Goal: Information Seeking & Learning: Learn about a topic

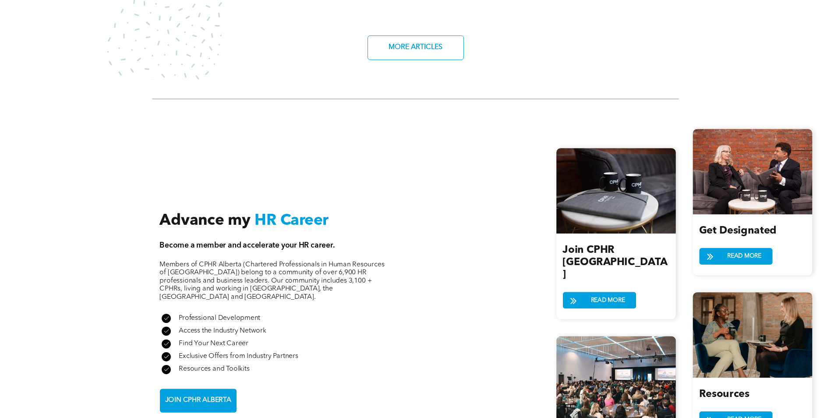
scroll to position [876, 0]
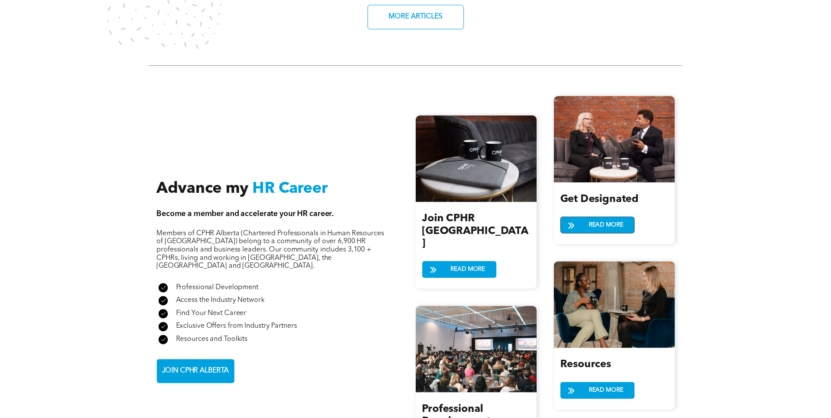
click at [598, 217] on span "READ MORE" at bounding box center [605, 225] width 41 height 16
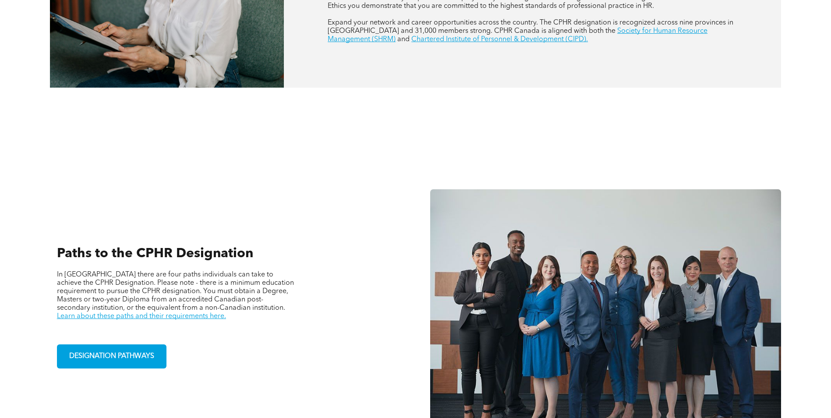
scroll to position [482, 0]
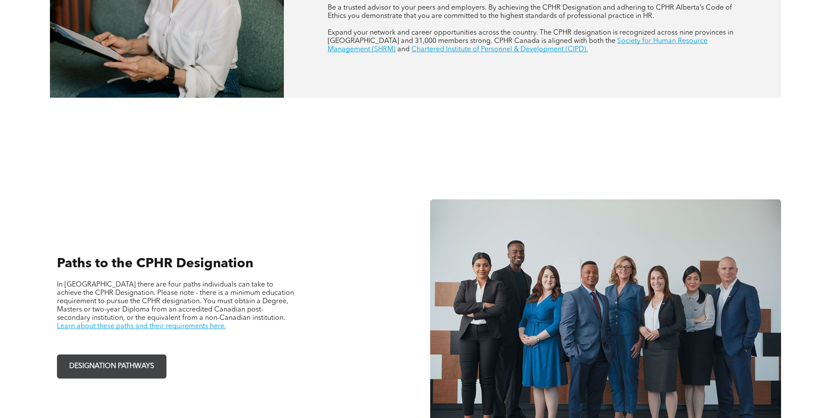
click at [116, 363] on span "DESIGNATION PATHWAYS" at bounding box center [111, 366] width 91 height 17
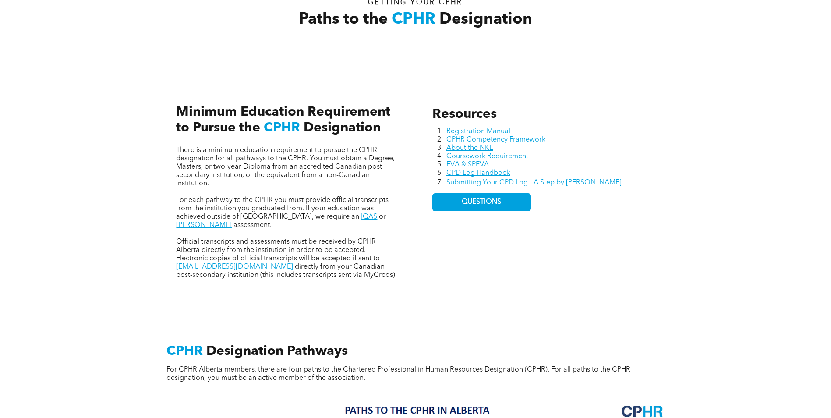
scroll to position [350, 0]
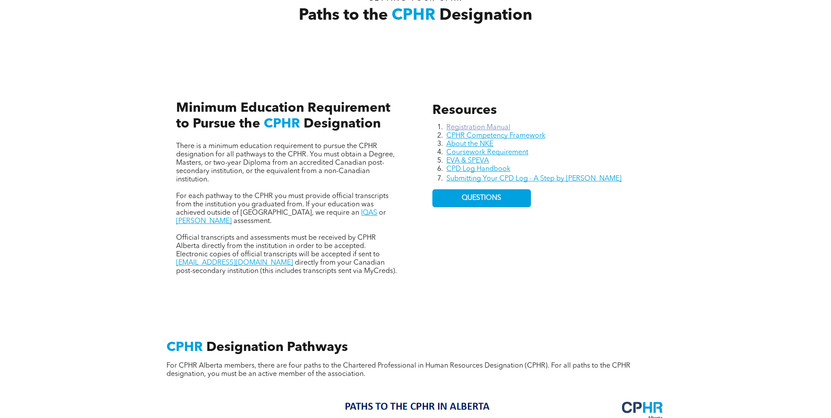
click at [480, 124] on link "Registration Manual" at bounding box center [478, 127] width 64 height 7
click at [501, 134] on link "CPHR Competency Framework" at bounding box center [495, 135] width 99 height 7
click at [485, 142] on link "About the NKE" at bounding box center [469, 144] width 47 height 7
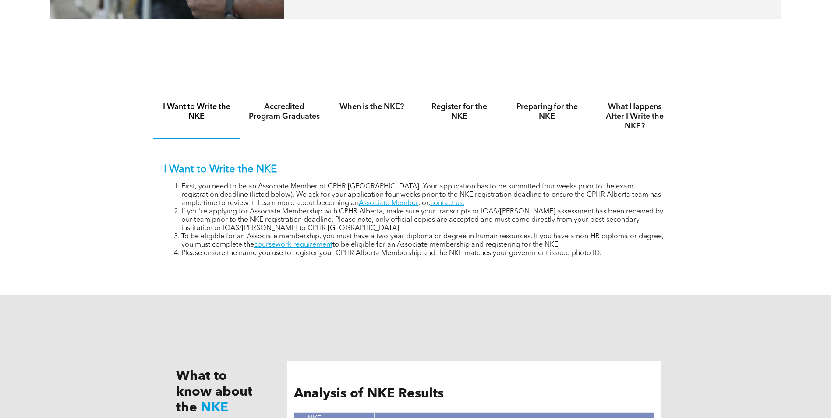
scroll to position [495, 0]
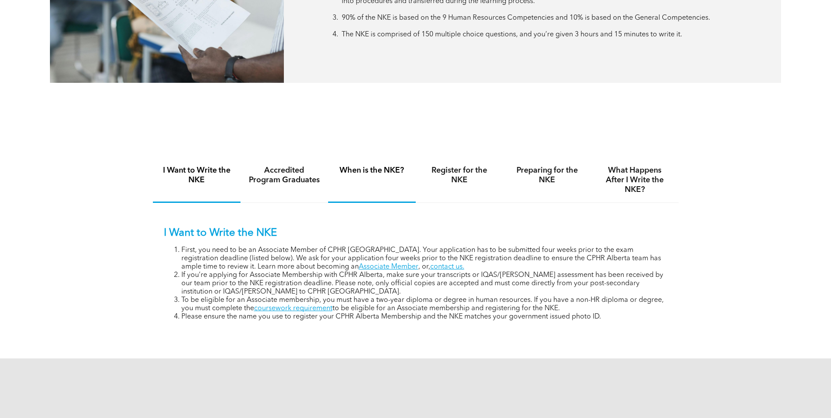
click at [365, 168] on h4 "When is the NKE?" at bounding box center [372, 170] width 72 height 10
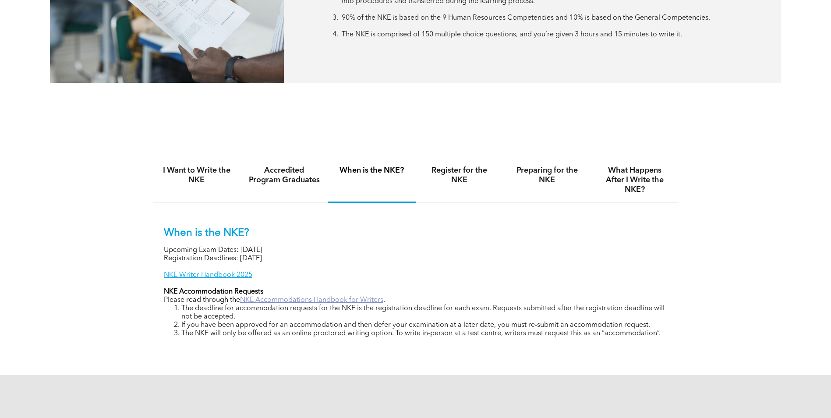
click at [356, 297] on link "NKE Accommodations Handbook for Writers" at bounding box center [311, 299] width 143 height 7
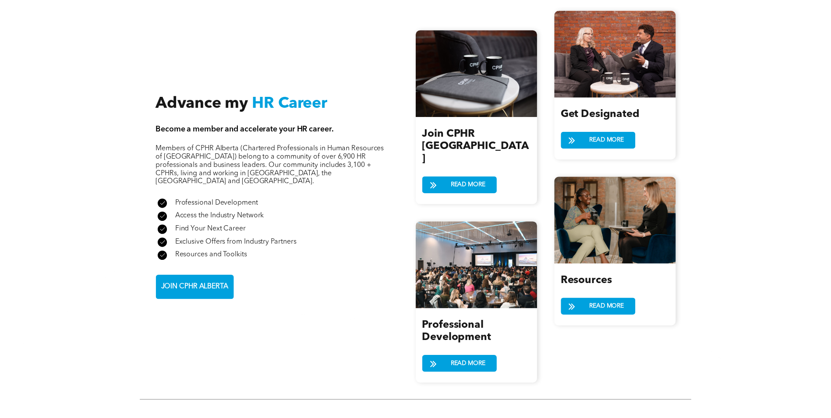
scroll to position [876, 0]
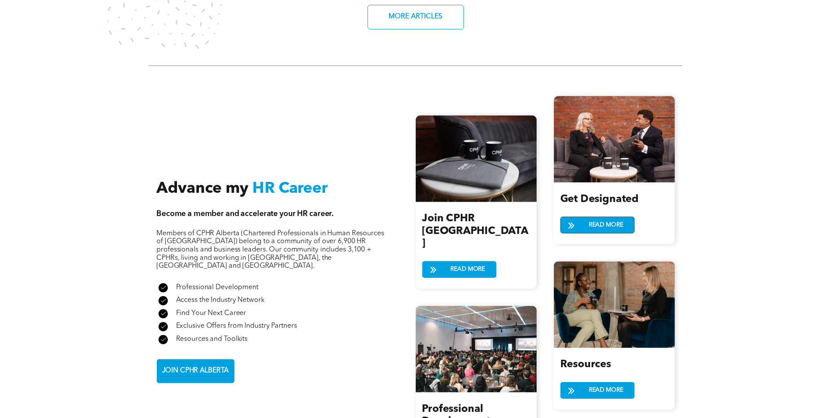
click at [595, 222] on span "READ MORE" at bounding box center [605, 225] width 41 height 16
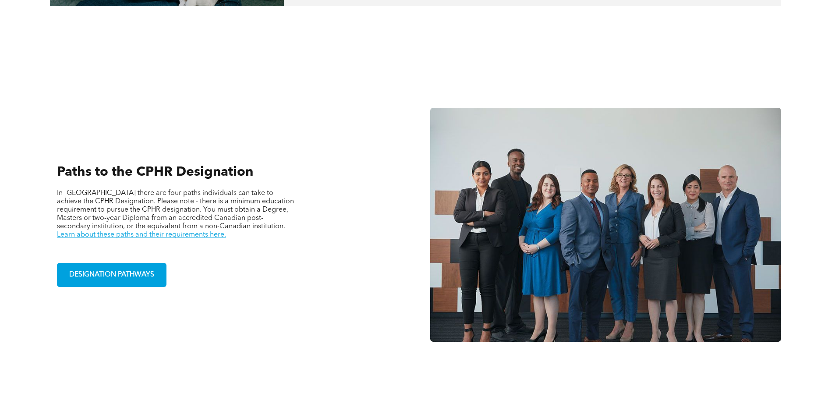
scroll to position [613, 0]
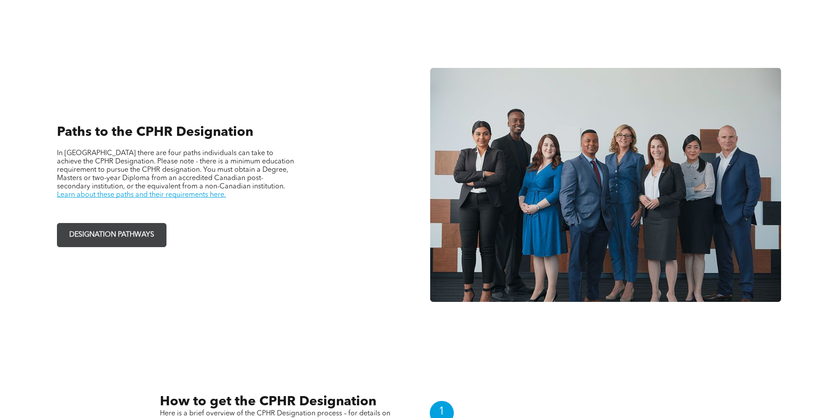
click at [139, 228] on span "DESIGNATION PATHWAYS" at bounding box center [111, 234] width 91 height 17
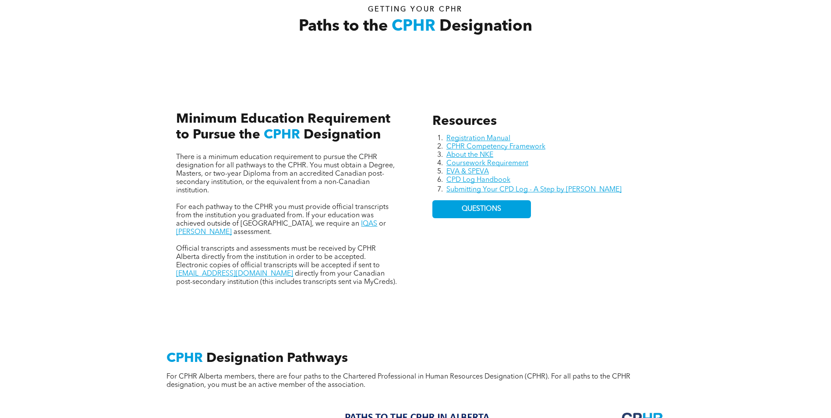
scroll to position [350, 0]
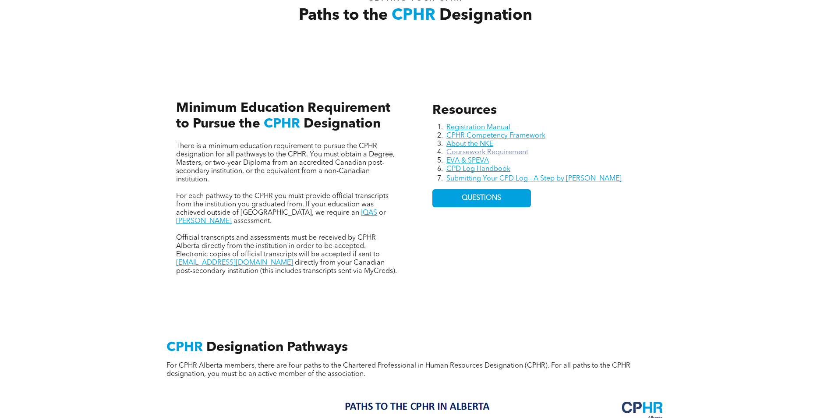
click at [507, 153] on link "Coursework Requirement" at bounding box center [487, 152] width 82 height 7
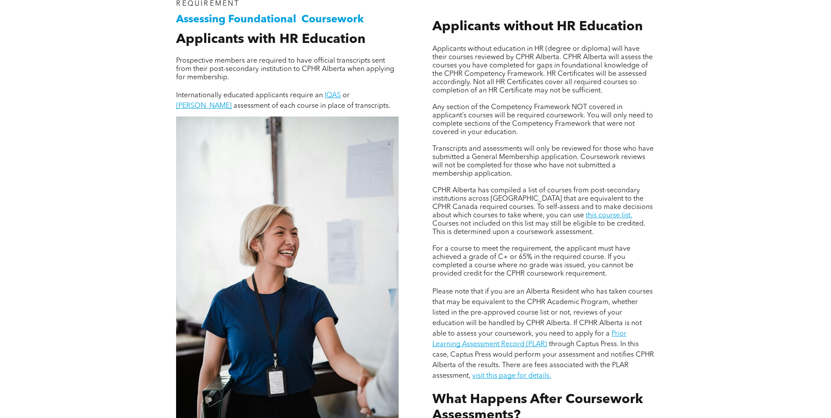
scroll to position [657, 0]
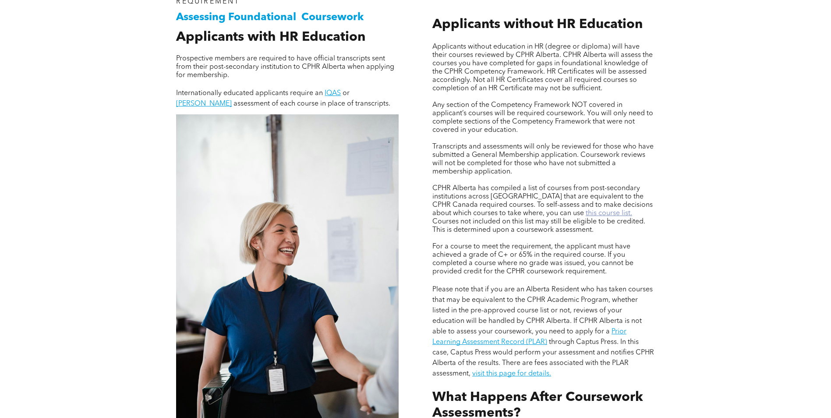
click at [585, 210] on link "this course list." at bounding box center [608, 213] width 46 height 7
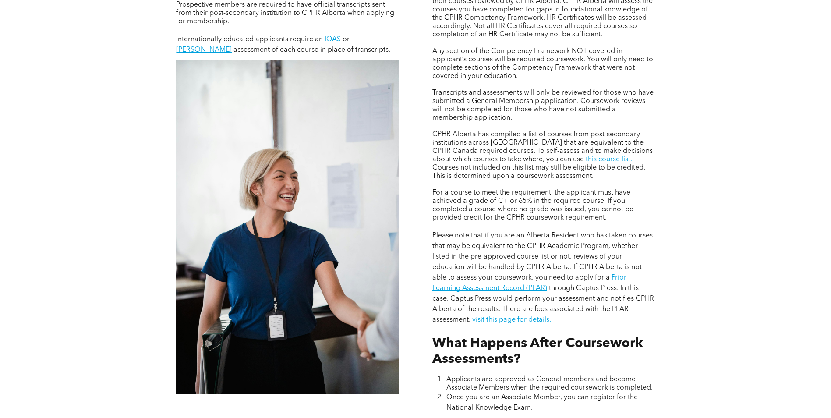
scroll to position [744, 0]
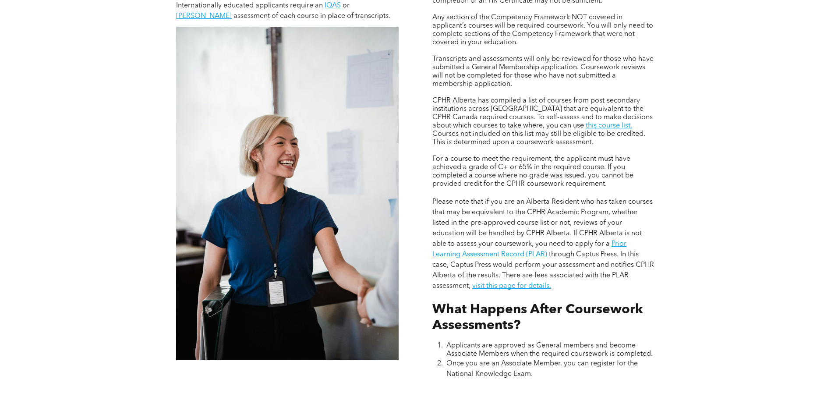
click at [617, 236] on p "Please note that if you are an Alberta Resident who has taken courses that may …" at bounding box center [543, 244] width 222 height 95
click at [617, 242] on link "Prior Learning Assessment Record (PLAR)" at bounding box center [529, 249] width 194 height 18
